Goal: Check status: Check status

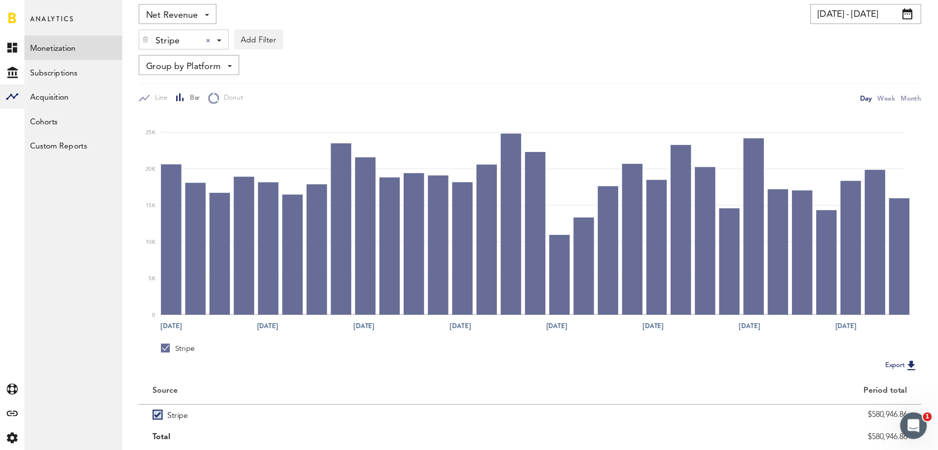
scroll to position [66, 0]
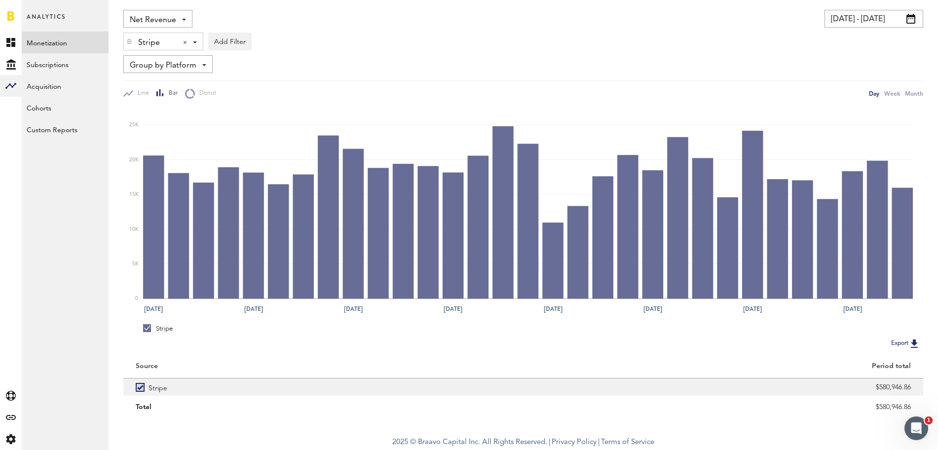
drag, startPoint x: 0, startPoint y: 0, endPoint x: 592, endPoint y: 392, distance: 710.2
click at [592, 360] on div "$580,946.86" at bounding box center [724, 387] width 376 height 15
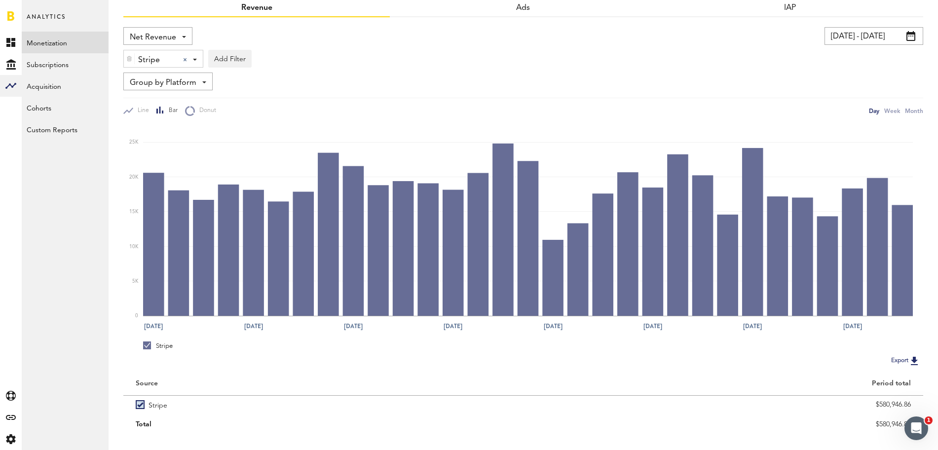
scroll to position [48, 0]
click at [168, 61] on span "Stripe" at bounding box center [156, 60] width 37 height 17
click at [160, 100] on span "Paypal" at bounding box center [171, 101] width 76 height 17
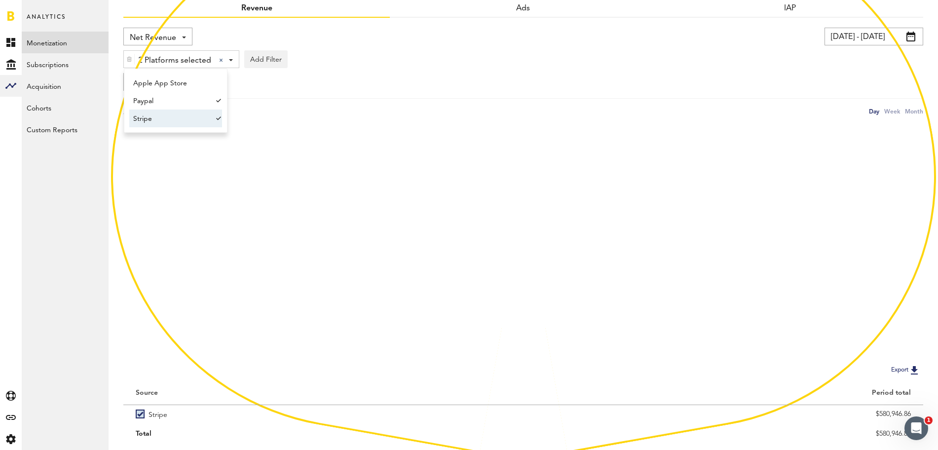
click at [152, 121] on span "Stripe" at bounding box center [171, 119] width 76 height 17
click at [418, 84] on div "Group by Platform Group by Platform Group by Revenue Type Group by App" at bounding box center [523, 82] width 800 height 18
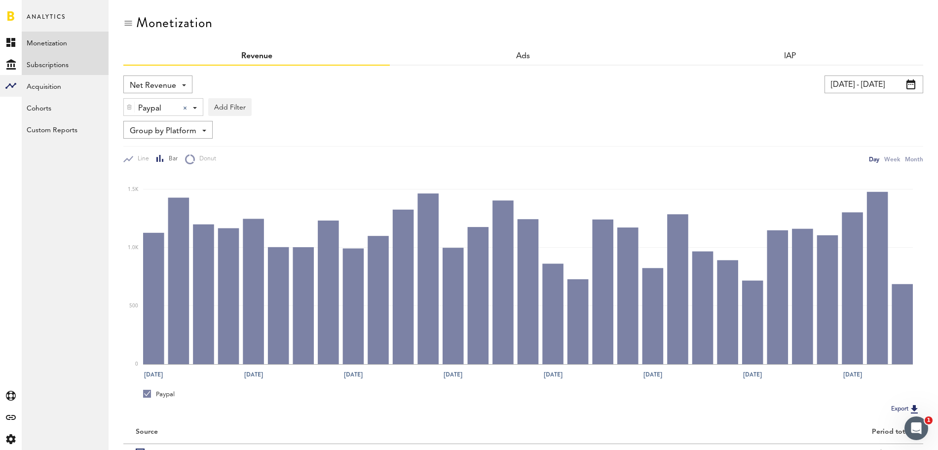
click at [42, 63] on link "Subscriptions" at bounding box center [65, 64] width 87 height 22
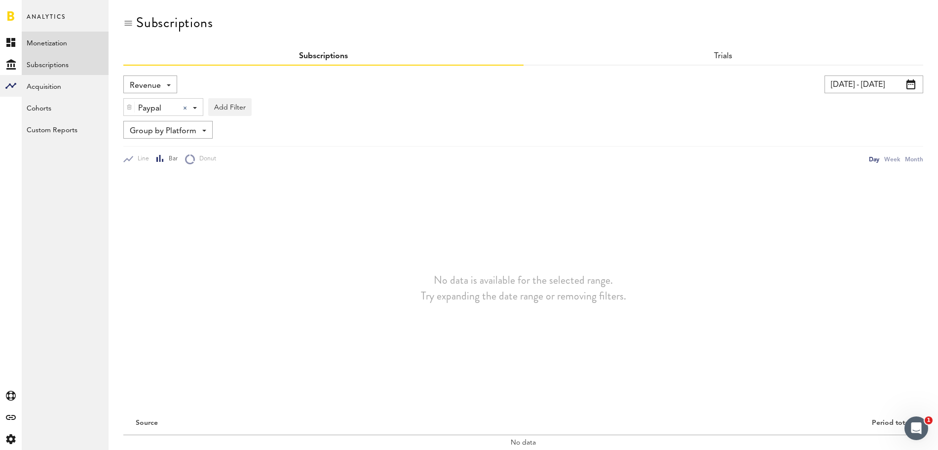
click at [41, 39] on link "Monetization" at bounding box center [65, 43] width 87 height 22
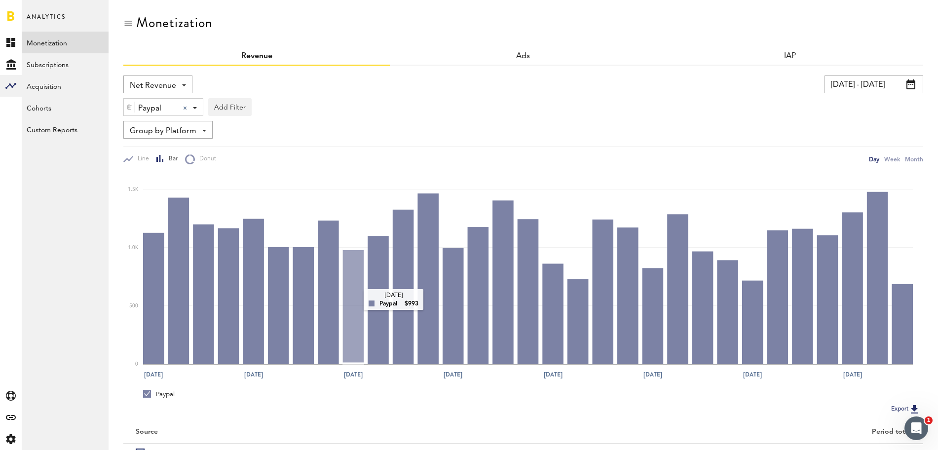
scroll to position [66, 0]
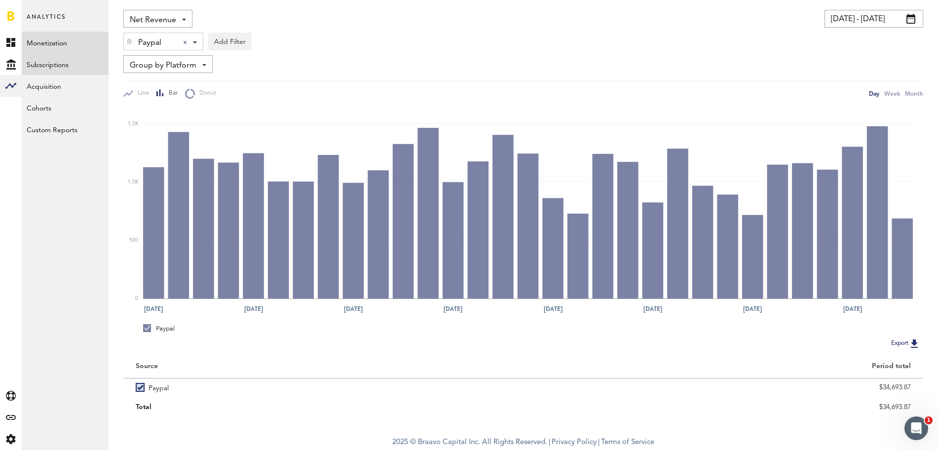
click at [63, 67] on link "Subscriptions" at bounding box center [65, 64] width 87 height 22
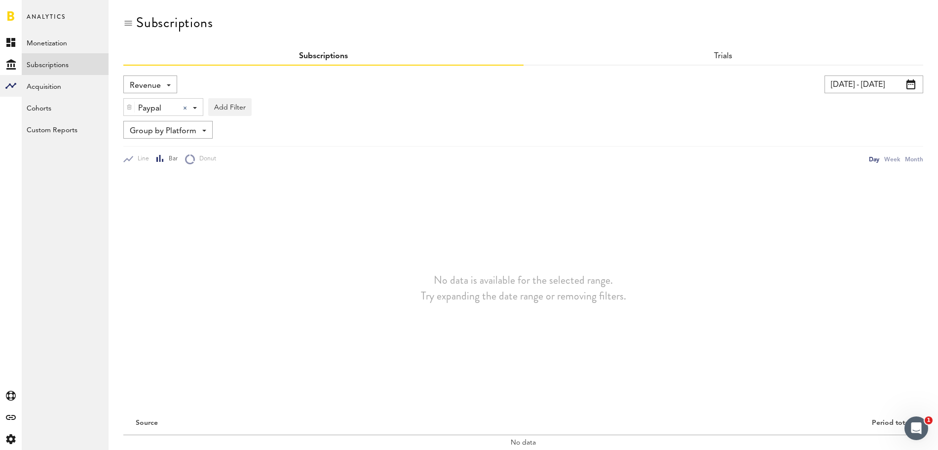
click at [750, 89] on input "[DATE] - [DATE]" at bounding box center [874, 85] width 99 height 18
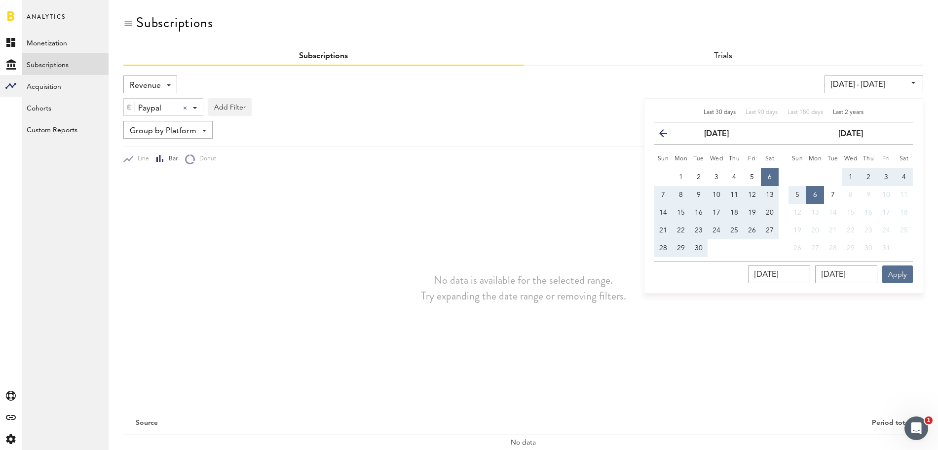
click at [750, 113] on span "Last 2 years" at bounding box center [848, 113] width 31 height 6
type input "[DATE] - [DATE]"
type input "[DATE]"
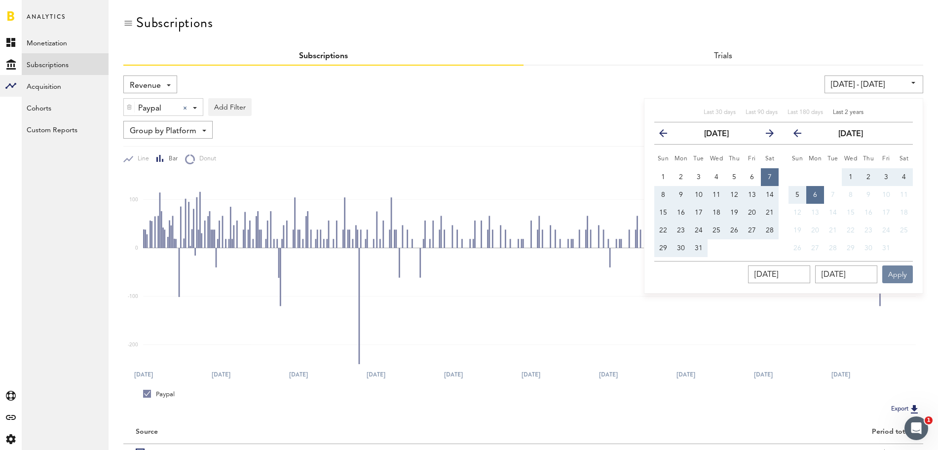
click at [750, 274] on button "Apply" at bounding box center [898, 275] width 31 height 18
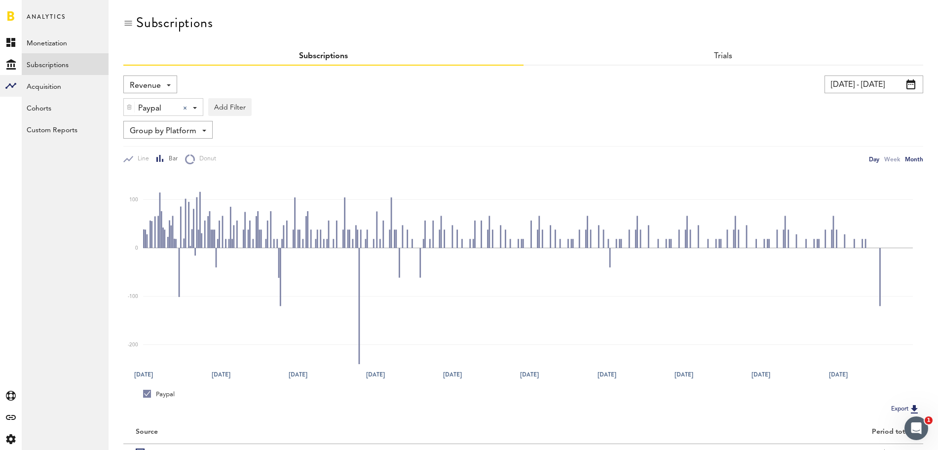
click at [750, 161] on div "Month" at bounding box center [914, 159] width 18 height 10
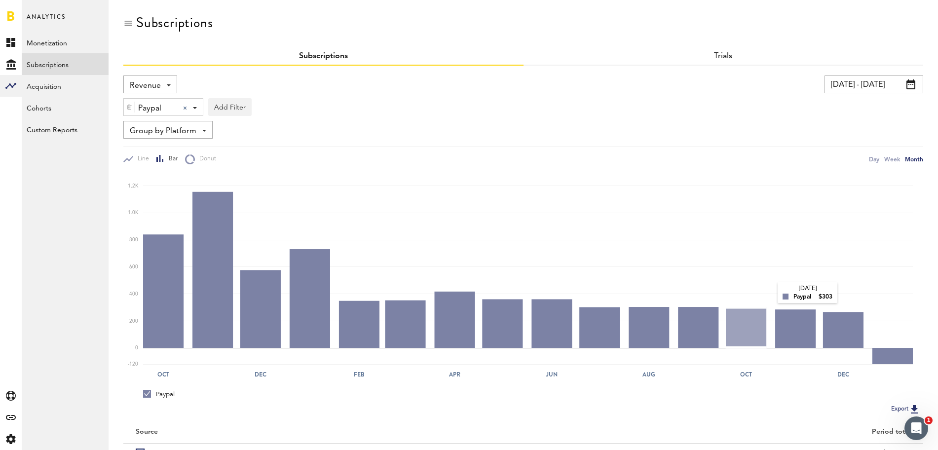
scroll to position [66, 0]
